Goal: Information Seeking & Learning: Learn about a topic

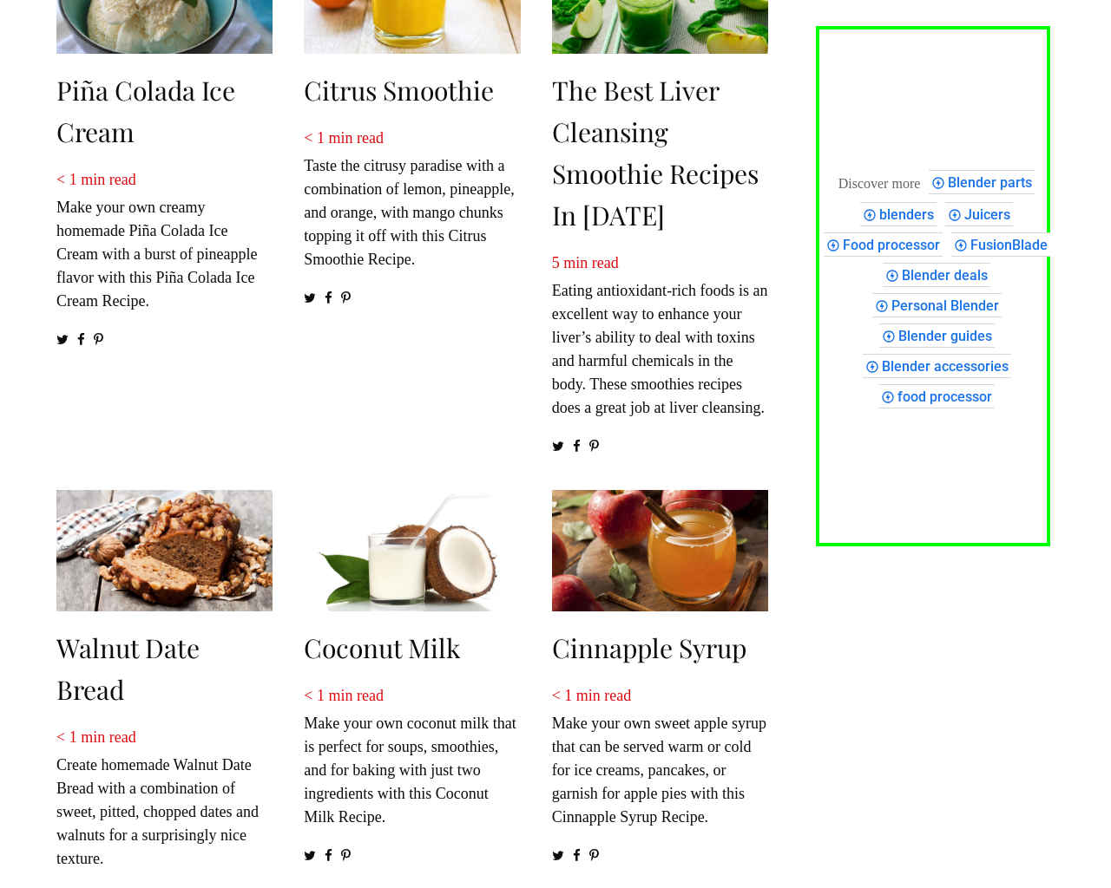
scroll to position [2459, 0]
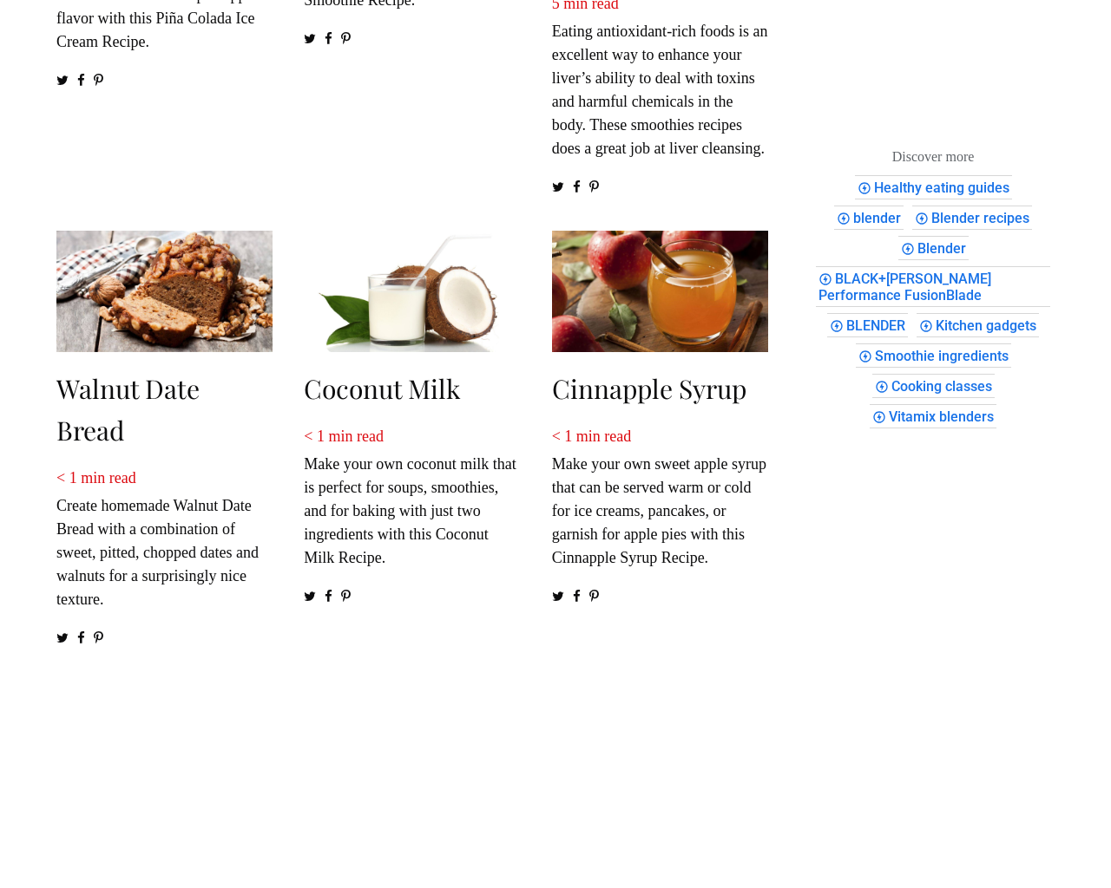
scroll to position [2225, 0]
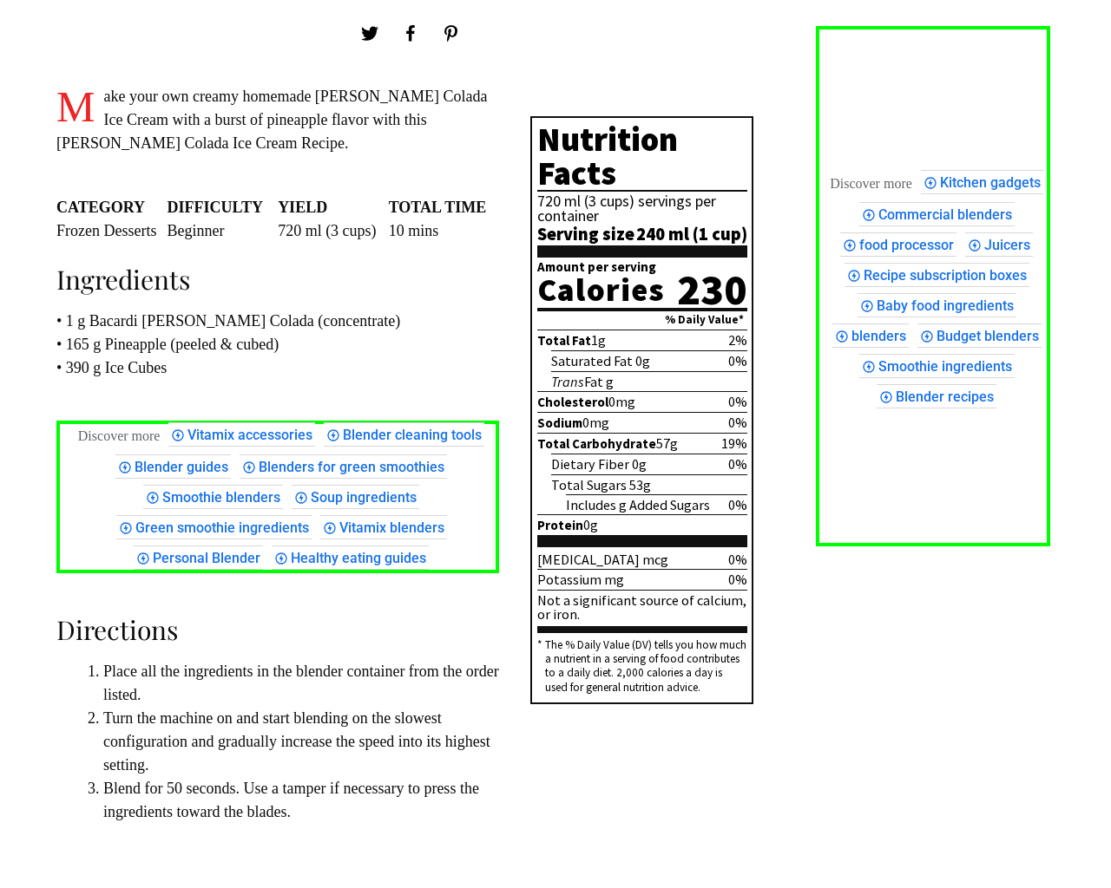
scroll to position [1046, 0]
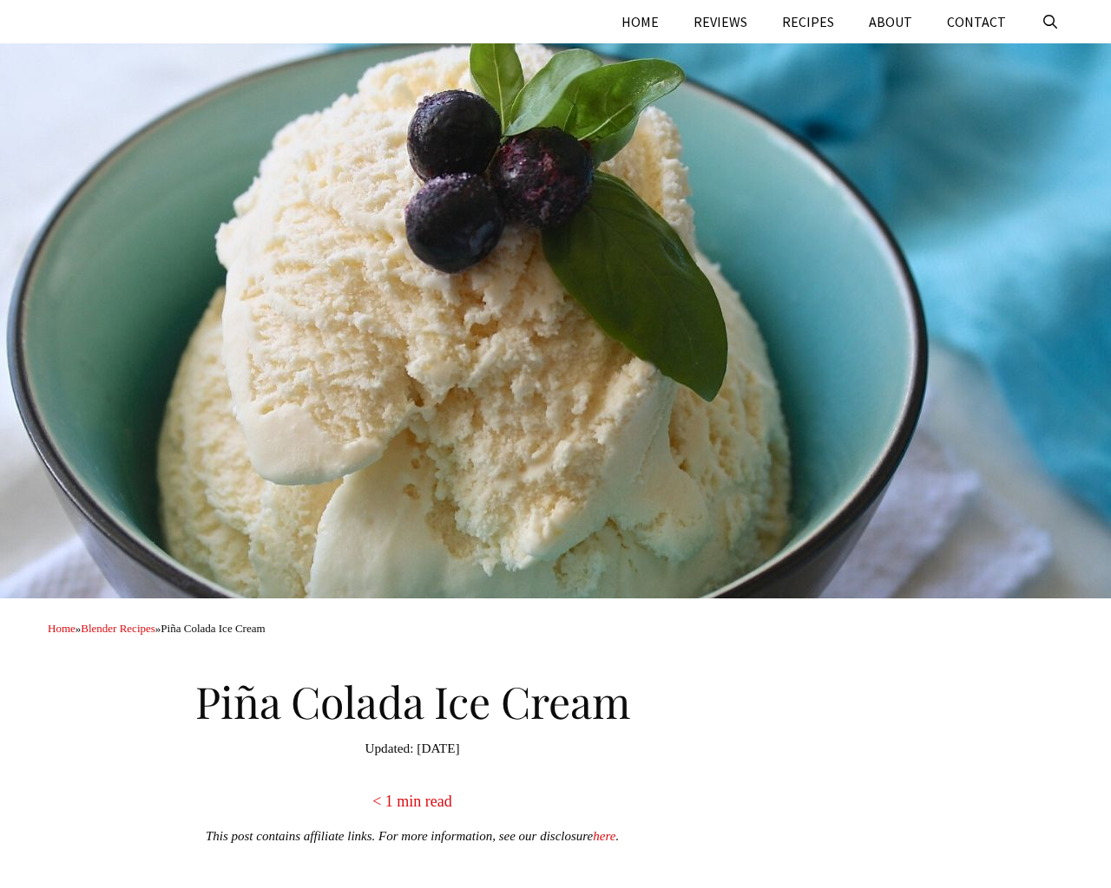
scroll to position [1046, 0]
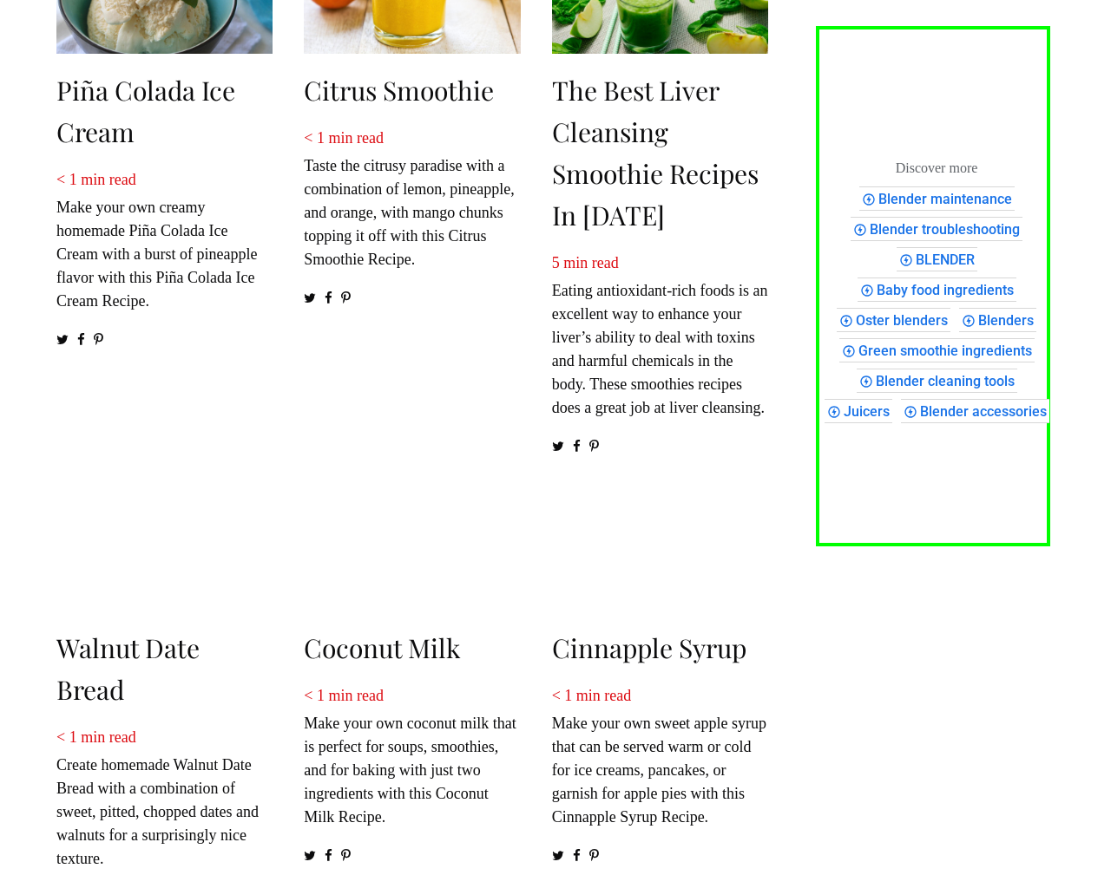
scroll to position [2459, 0]
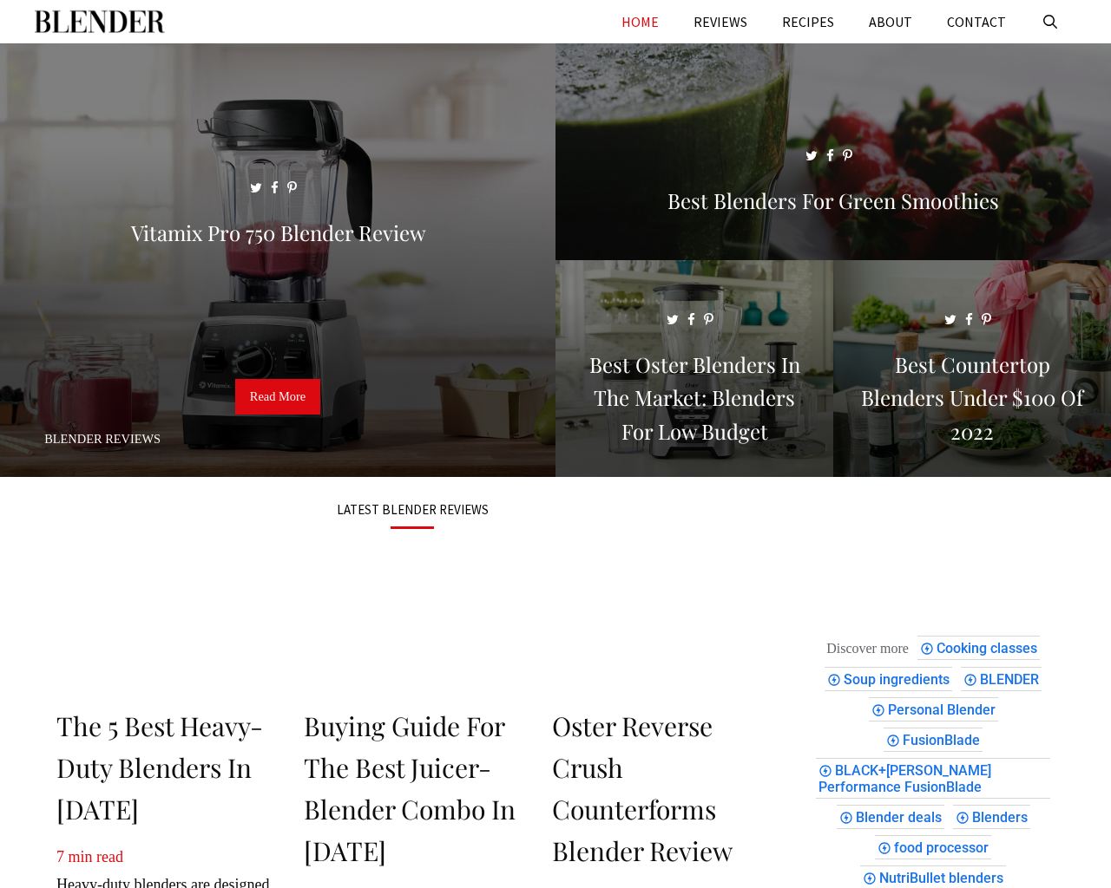
scroll to position [2255, 0]
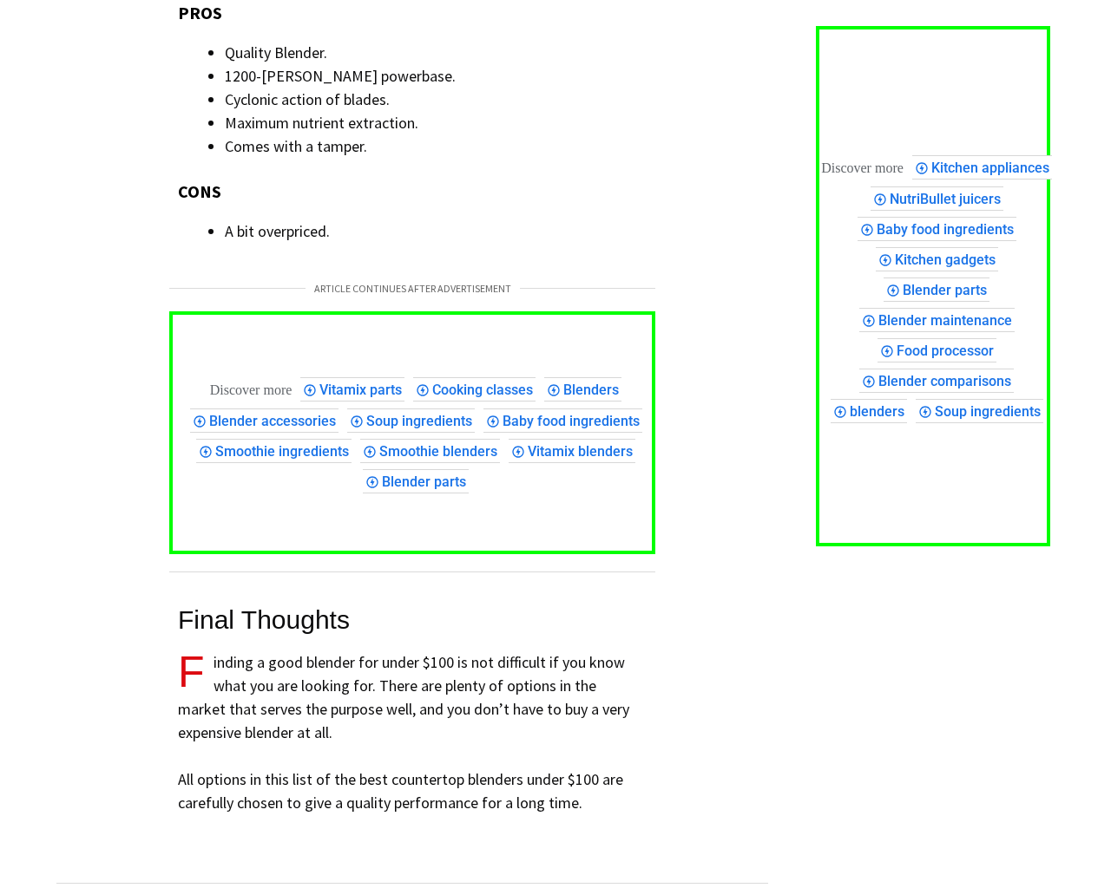
scroll to position [10391, 0]
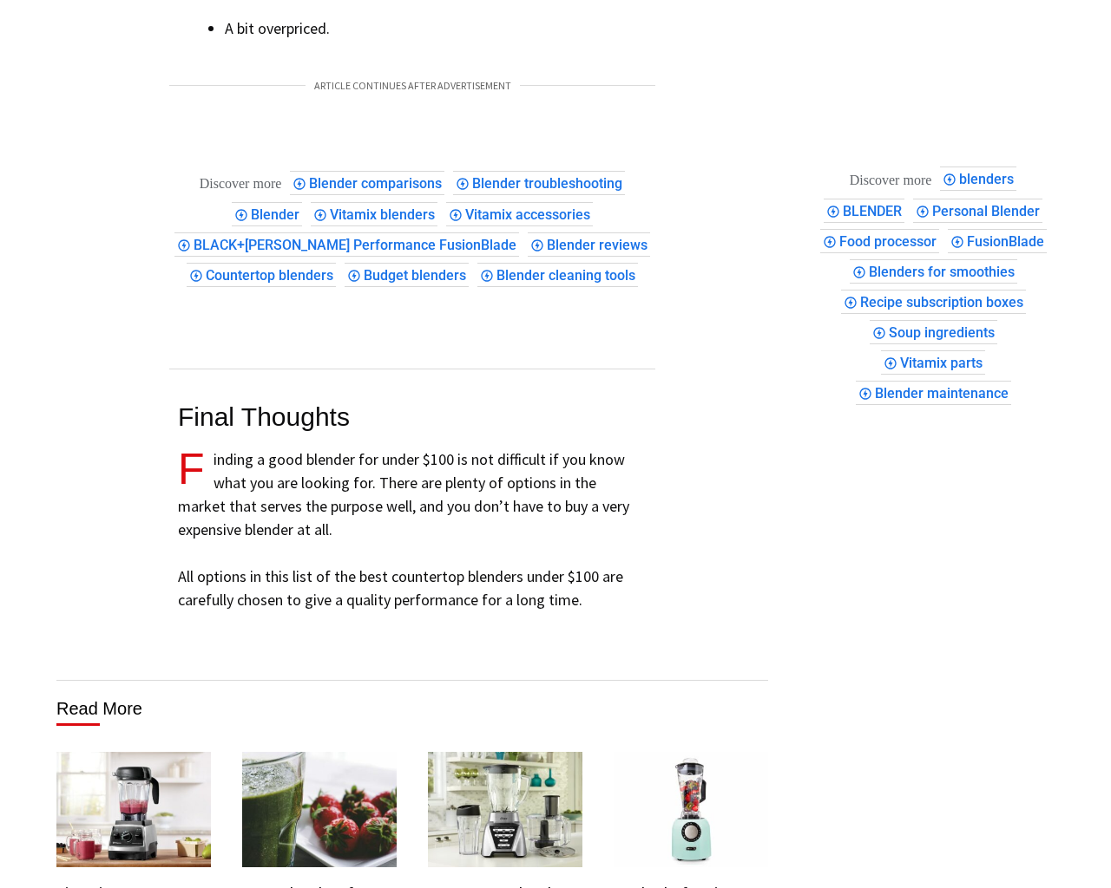
scroll to position [10391, 0]
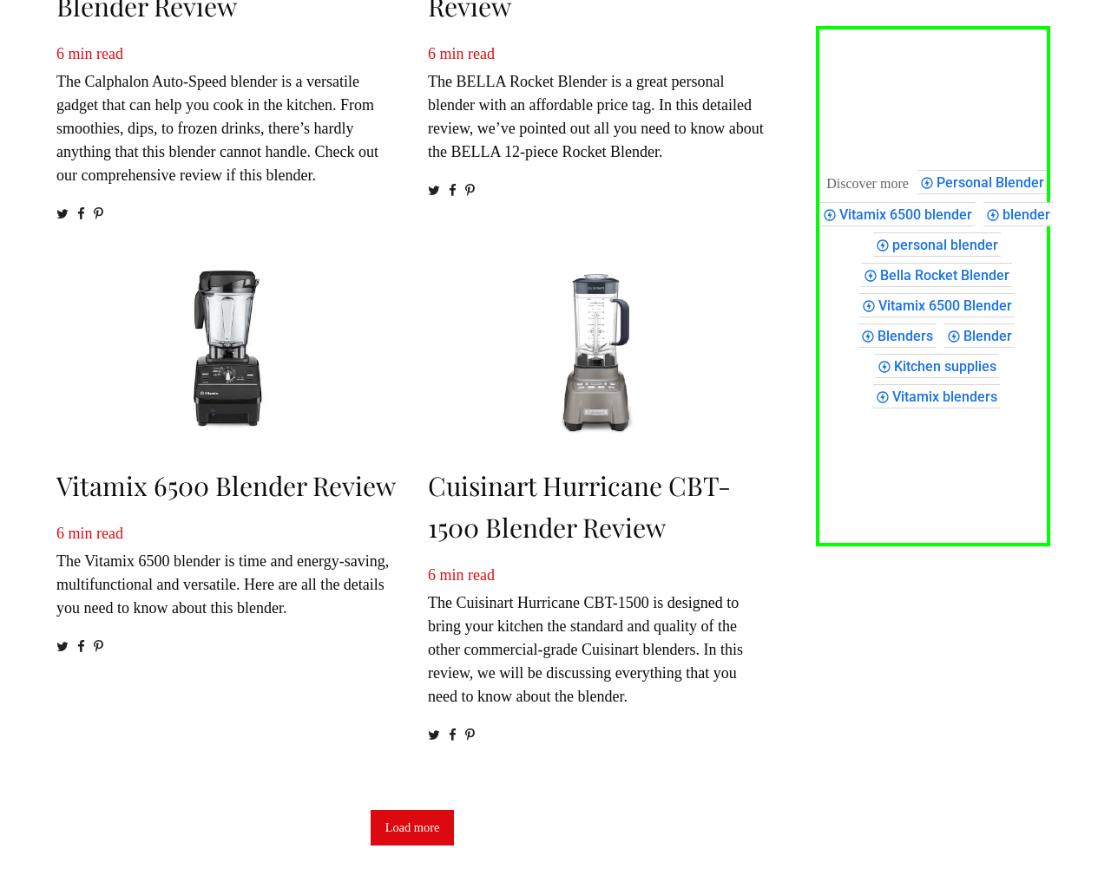
scroll to position [2346, 0]
